Goal: Find specific page/section: Find specific page/section

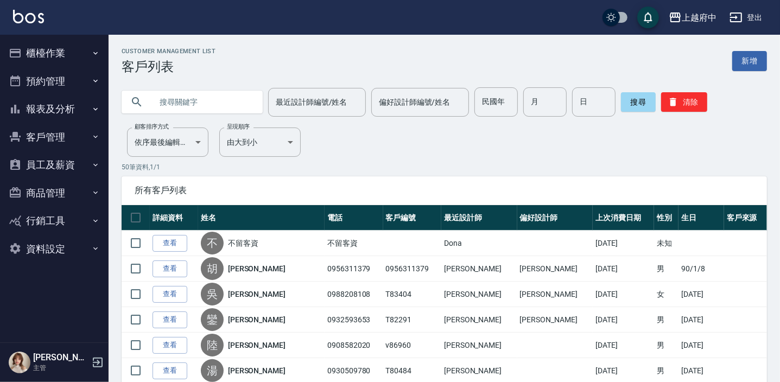
click at [88, 109] on button "報表及分析" at bounding box center [54, 109] width 100 height 28
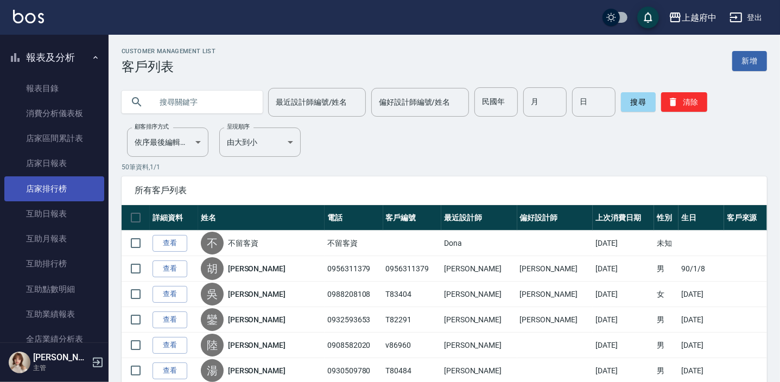
scroll to position [98, 0]
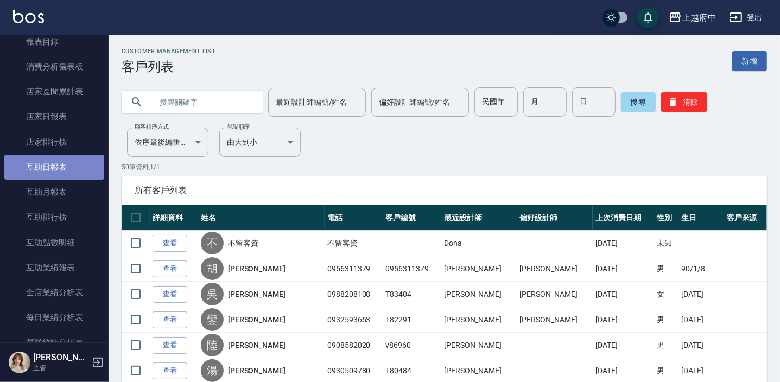
click at [64, 160] on link "互助日報表" at bounding box center [54, 167] width 100 height 25
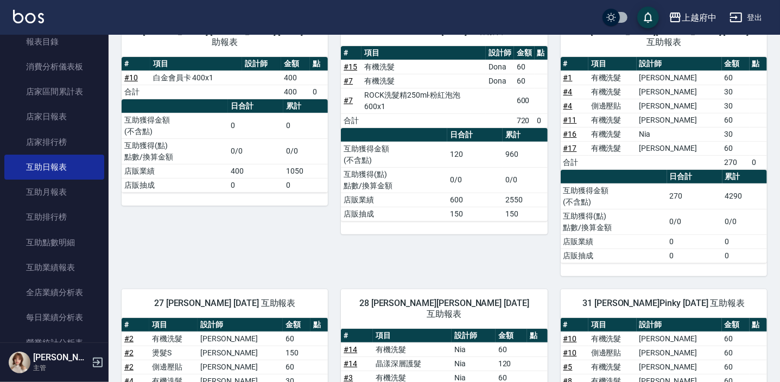
scroll to position [340, 0]
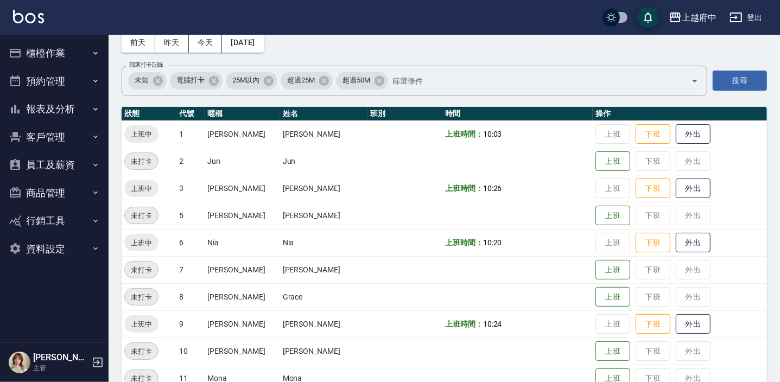
scroll to position [53, 0]
